Goal: Find specific page/section: Find specific page/section

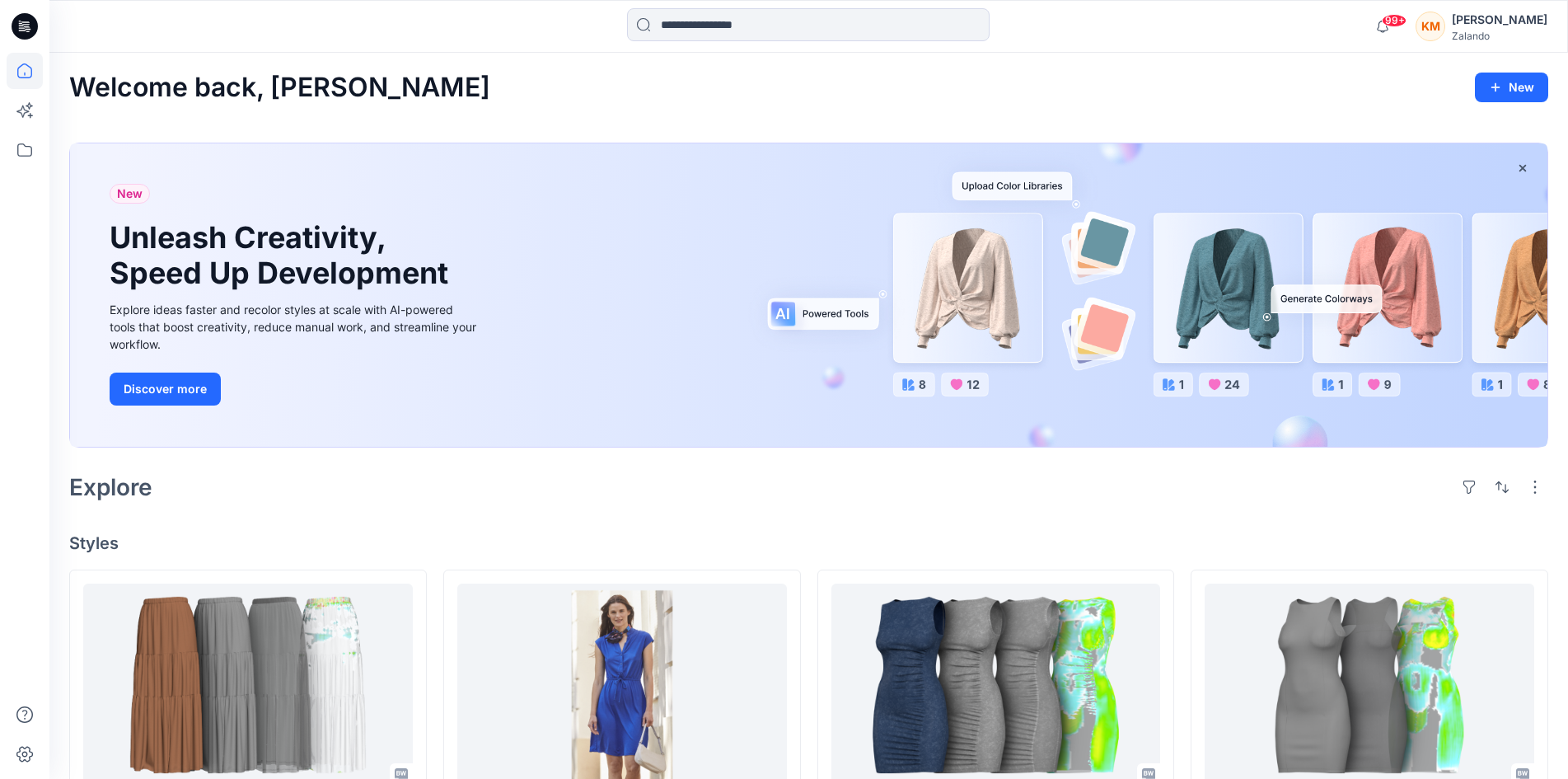
scroll to position [329, 0]
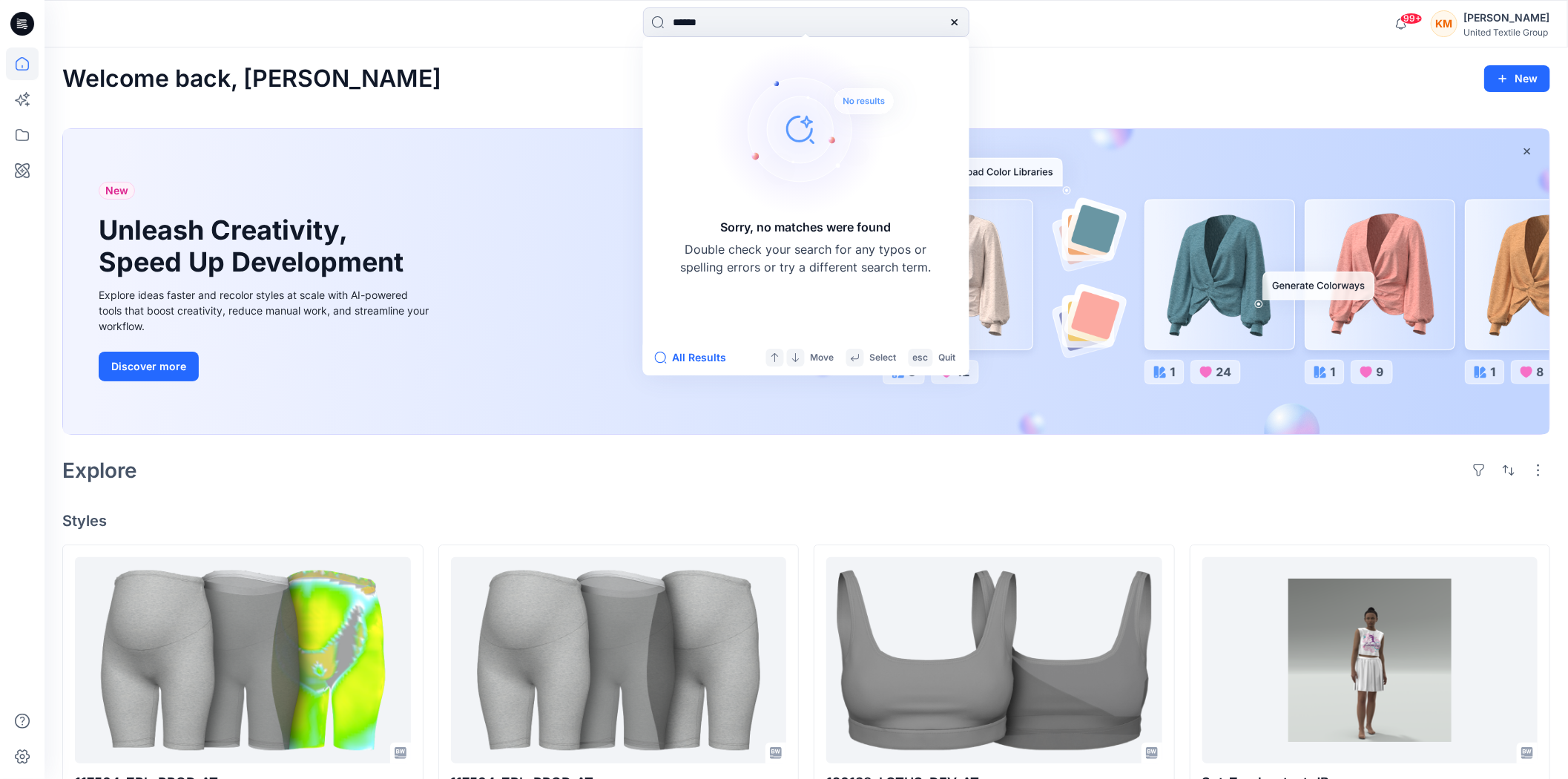
drag, startPoint x: 730, startPoint y: 17, endPoint x: 594, endPoint y: 40, distance: 137.9
click at [597, 37] on div "****** Sorry, no matches were found Double check your search for any typos or s…" at bounding box center [806, 23] width 762 height 33
type input "******"
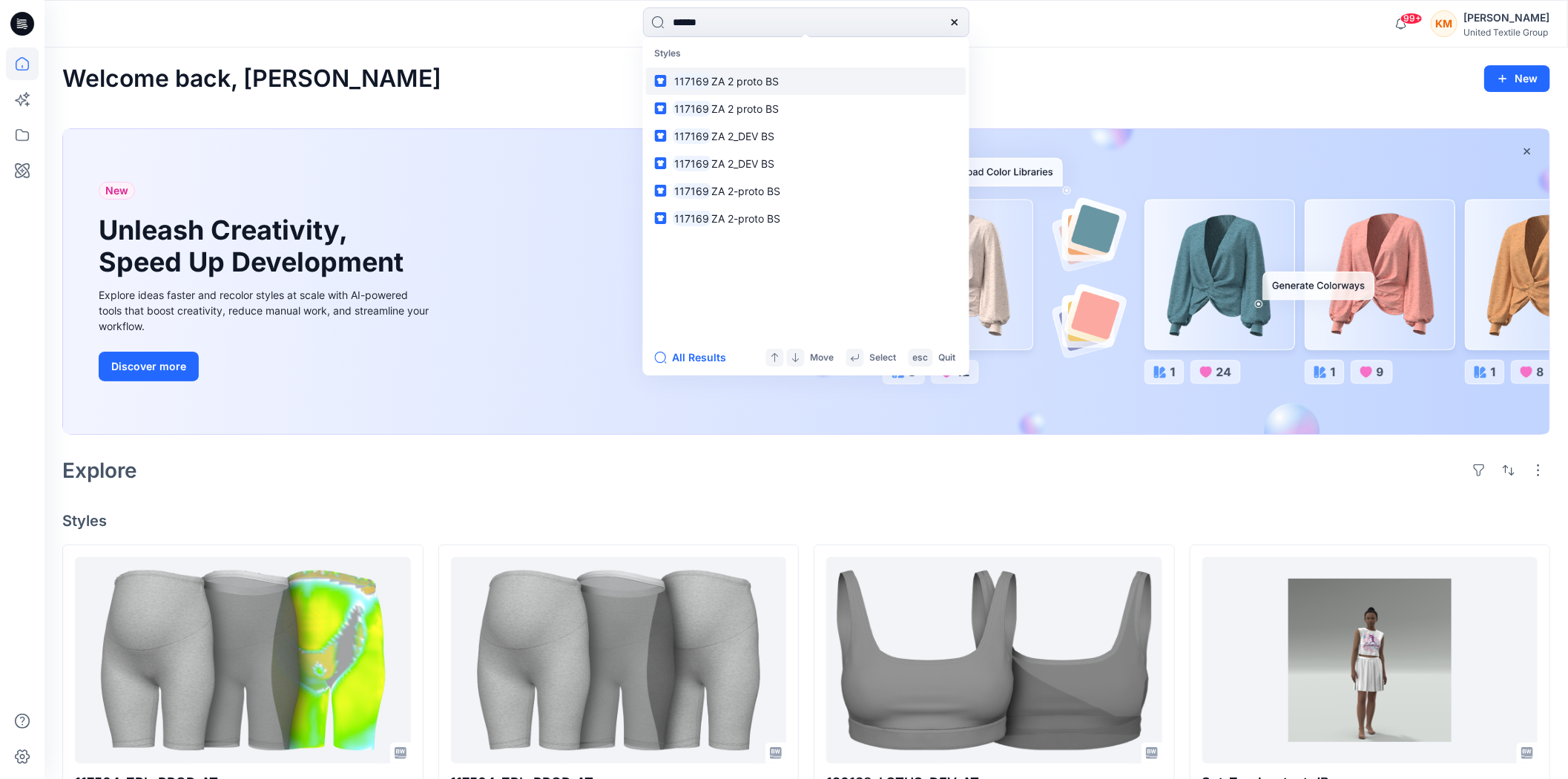
click at [699, 80] on mark "117169" at bounding box center [692, 81] width 40 height 17
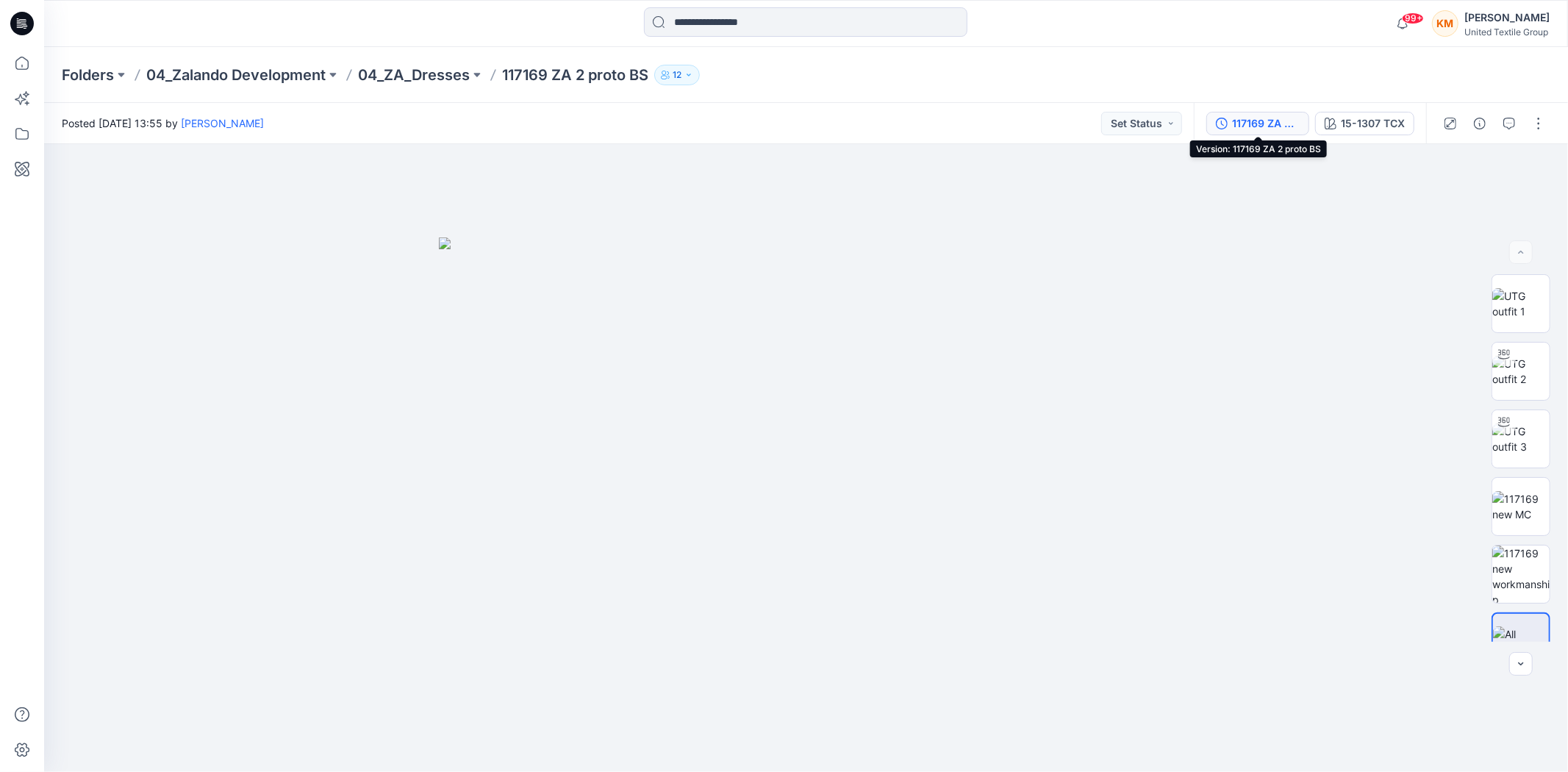
click at [1274, 125] on div "117169 ZA 2 proto BS" at bounding box center [1266, 123] width 68 height 17
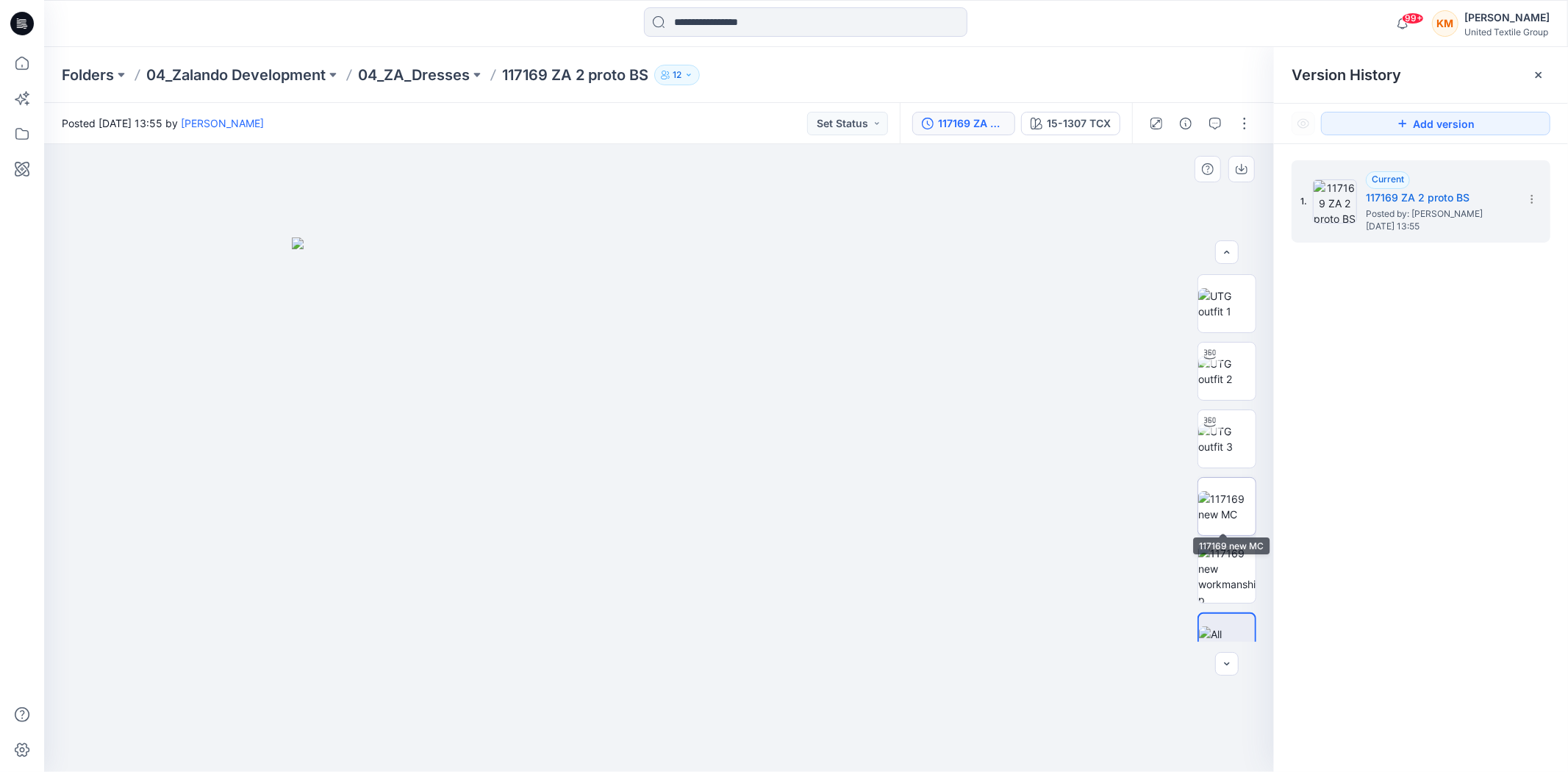
scroll to position [30, 0]
click at [1534, 197] on icon at bounding box center [1531, 199] width 11 height 11
click at [1458, 423] on div "1. Current 117169 ZA 2 proto BS Posted by: [PERSON_NAME] [DATE] 13:55" at bounding box center [1421, 468] width 294 height 649
click at [17, 61] on icon at bounding box center [22, 63] width 32 height 32
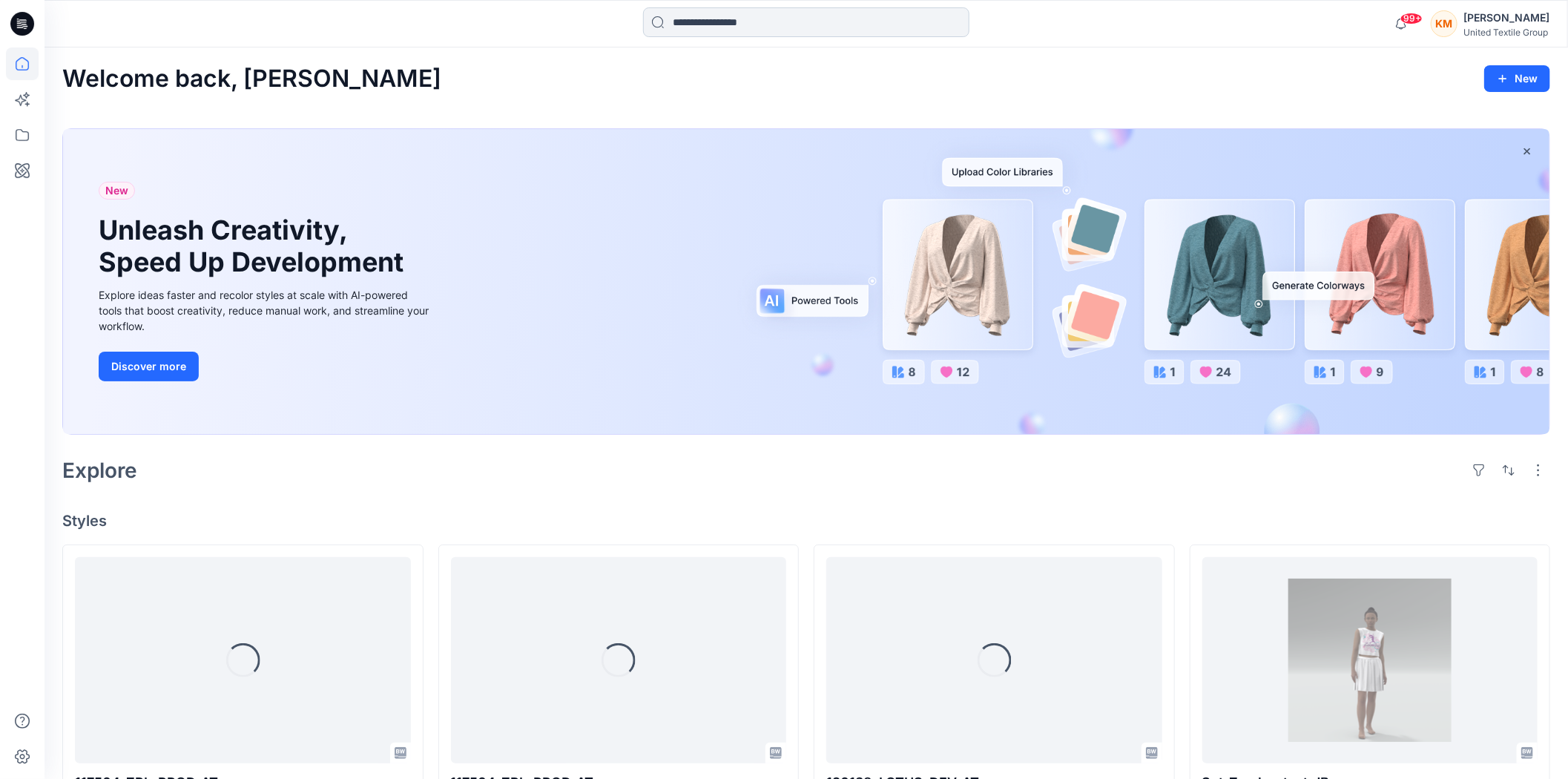
click at [767, 23] on input at bounding box center [806, 22] width 326 height 30
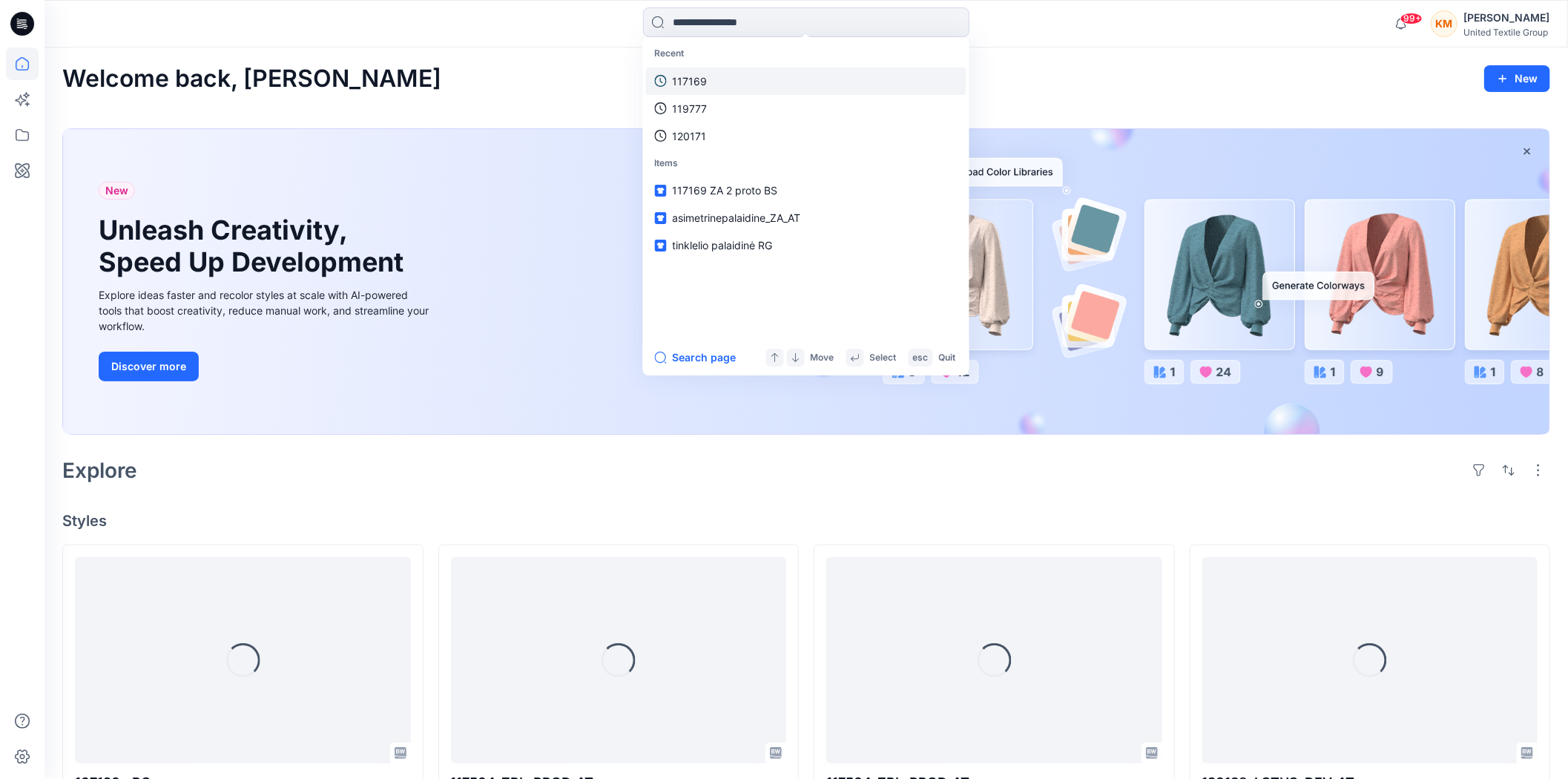
click at [721, 78] on link "117169" at bounding box center [806, 81] width 320 height 27
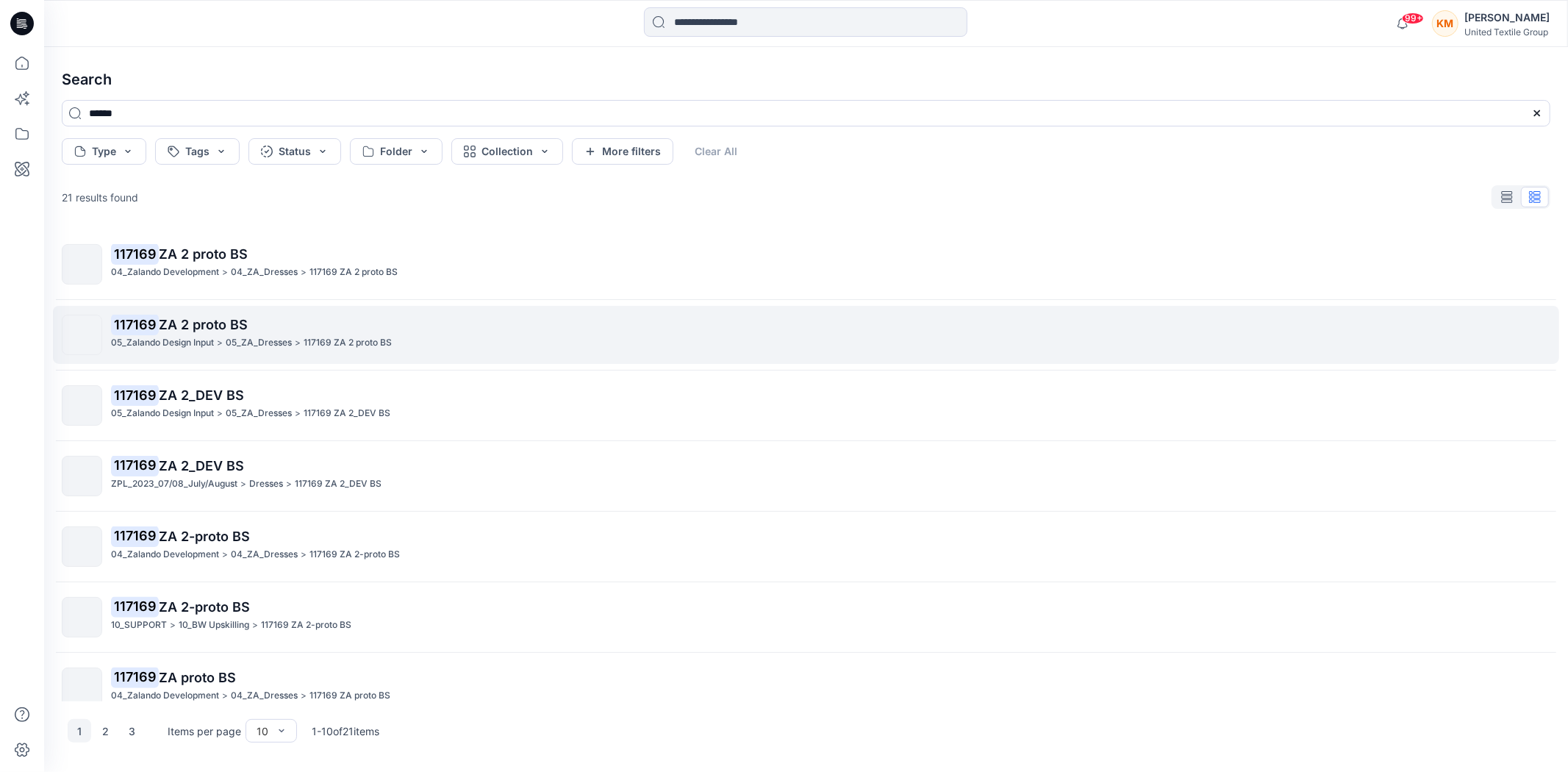
click at [315, 331] on p "117169 ZA 2 proto BS" at bounding box center [830, 325] width 1439 height 21
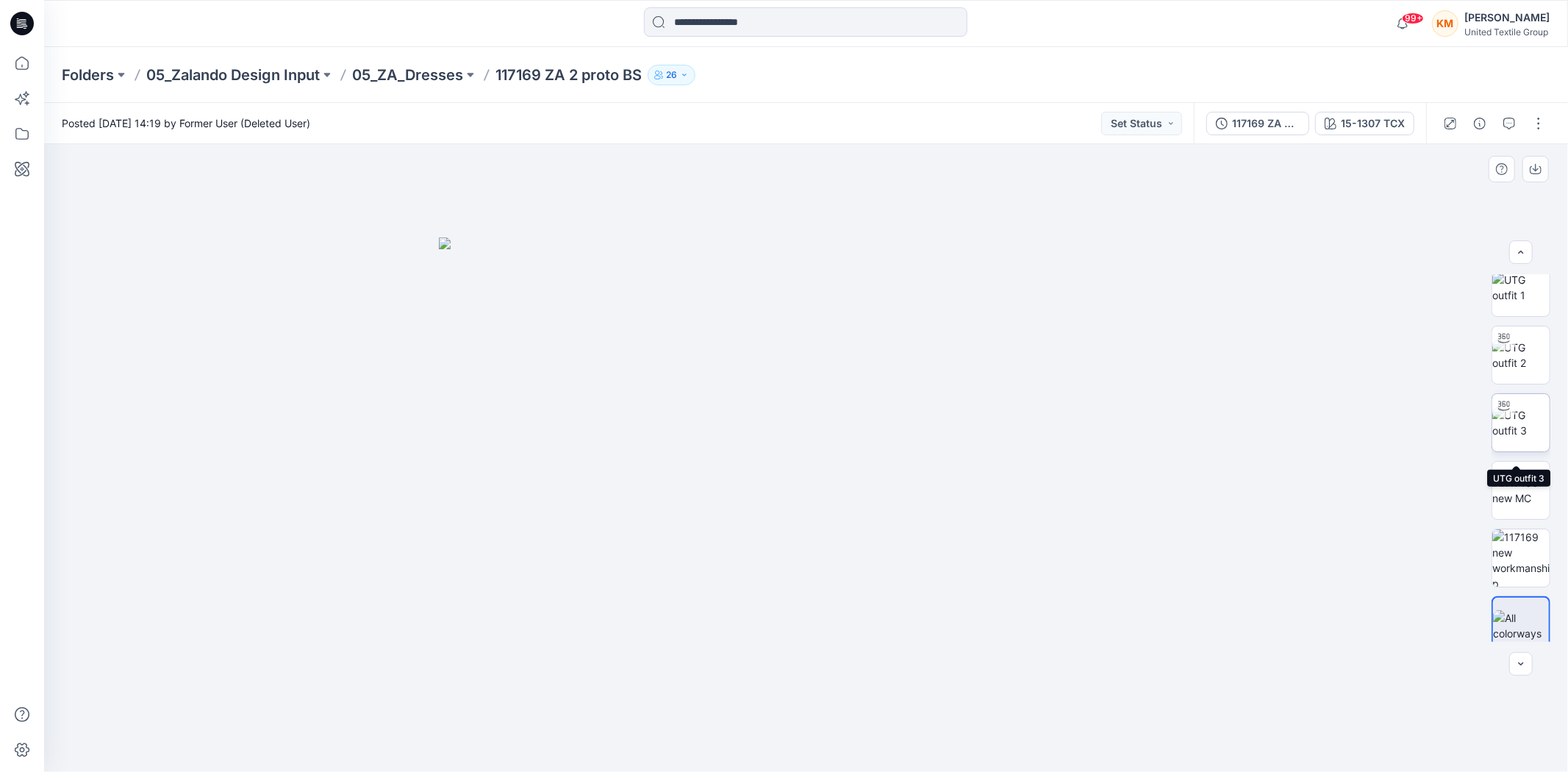
scroll to position [30, 0]
click at [1257, 118] on div "117169 ZA 2 proto BS" at bounding box center [1266, 123] width 68 height 17
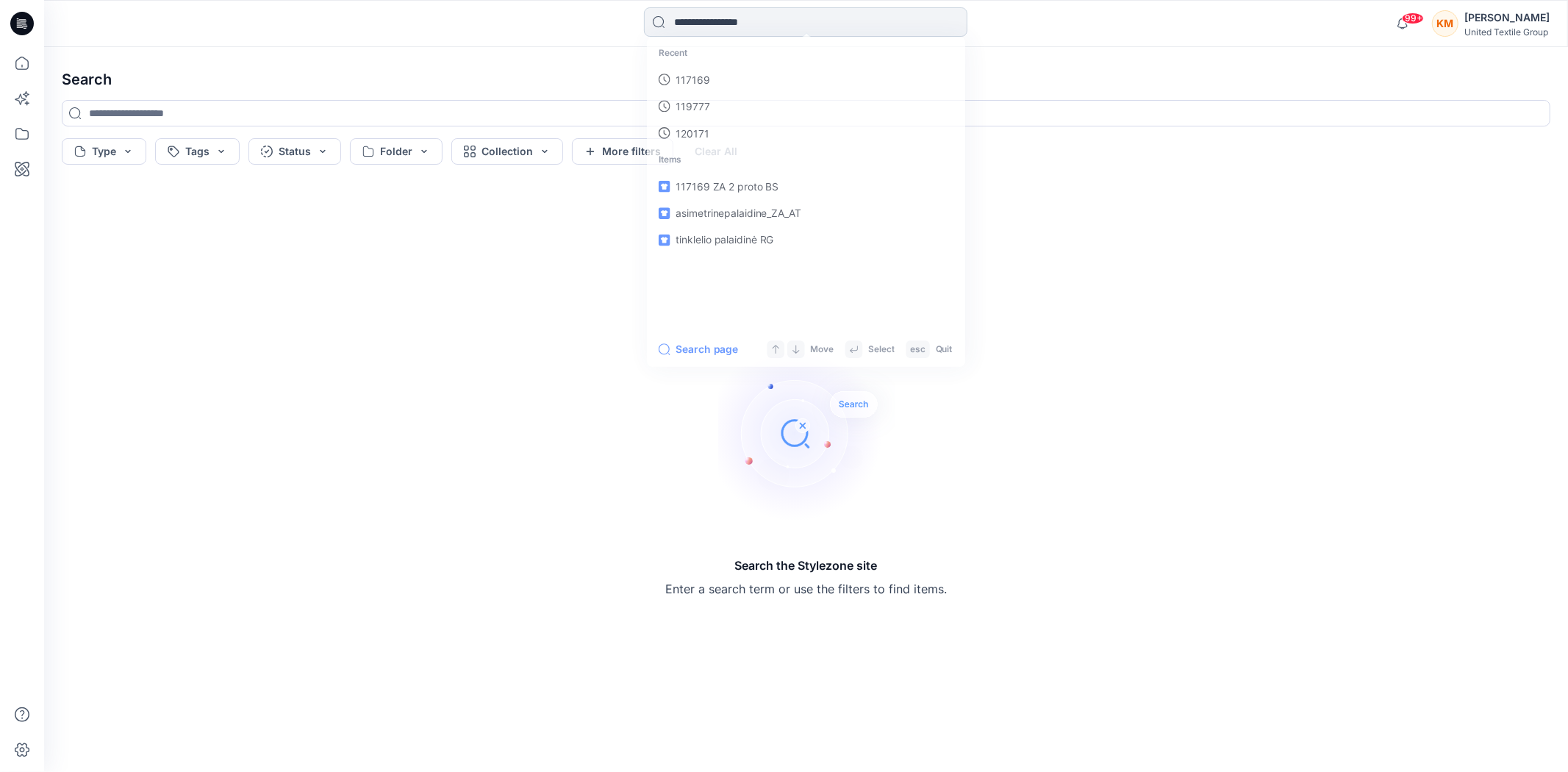
click at [788, 17] on input at bounding box center [805, 22] width 323 height 30
click at [724, 78] on link "117169" at bounding box center [806, 80] width 317 height 27
type input "******"
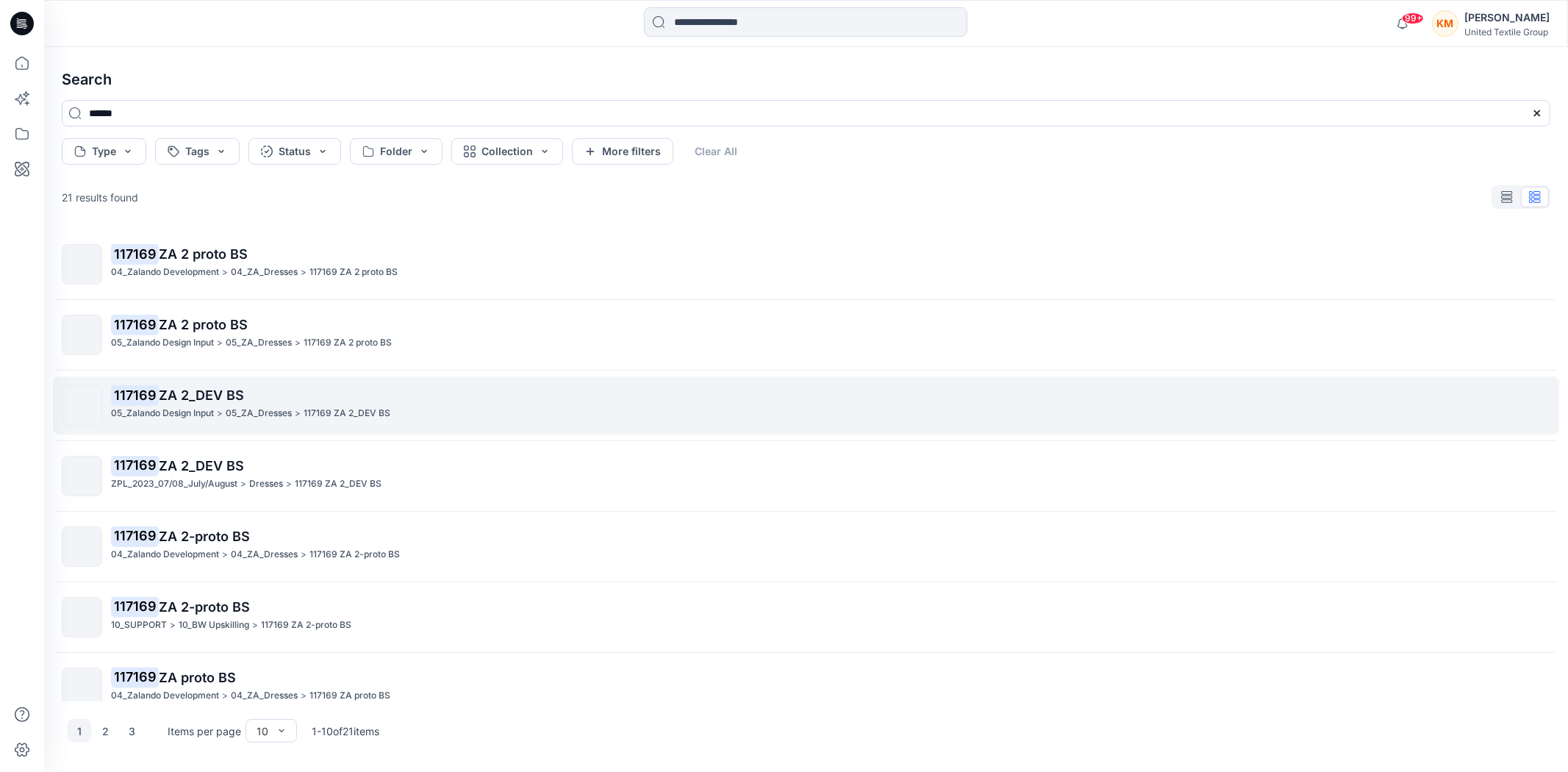
click at [254, 403] on p "117169 ZA 2_DEV BS" at bounding box center [830, 396] width 1439 height 21
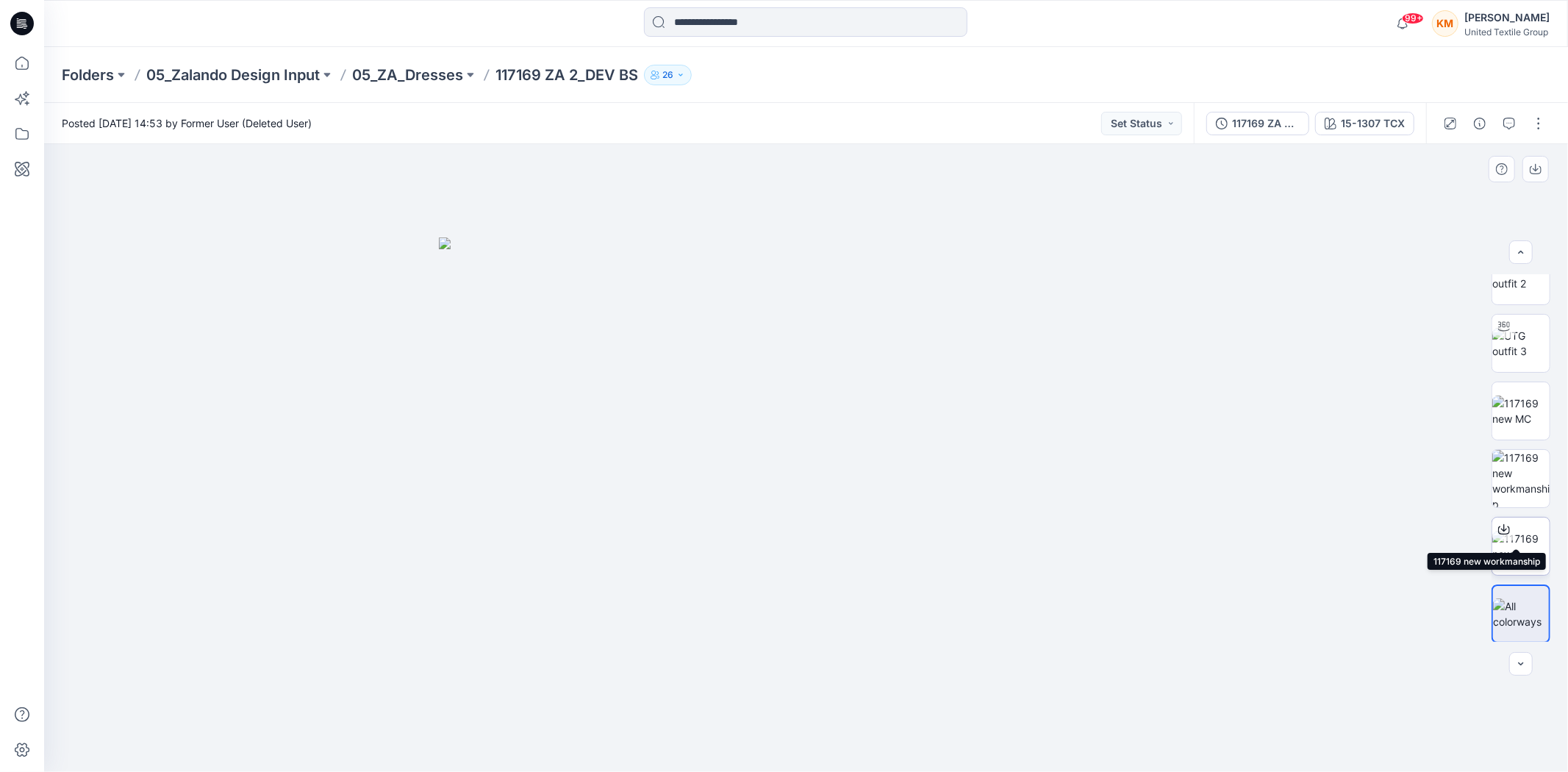
scroll to position [96, 0]
click at [1263, 122] on div "117169 ZA 2_DEV BS" at bounding box center [1266, 123] width 68 height 17
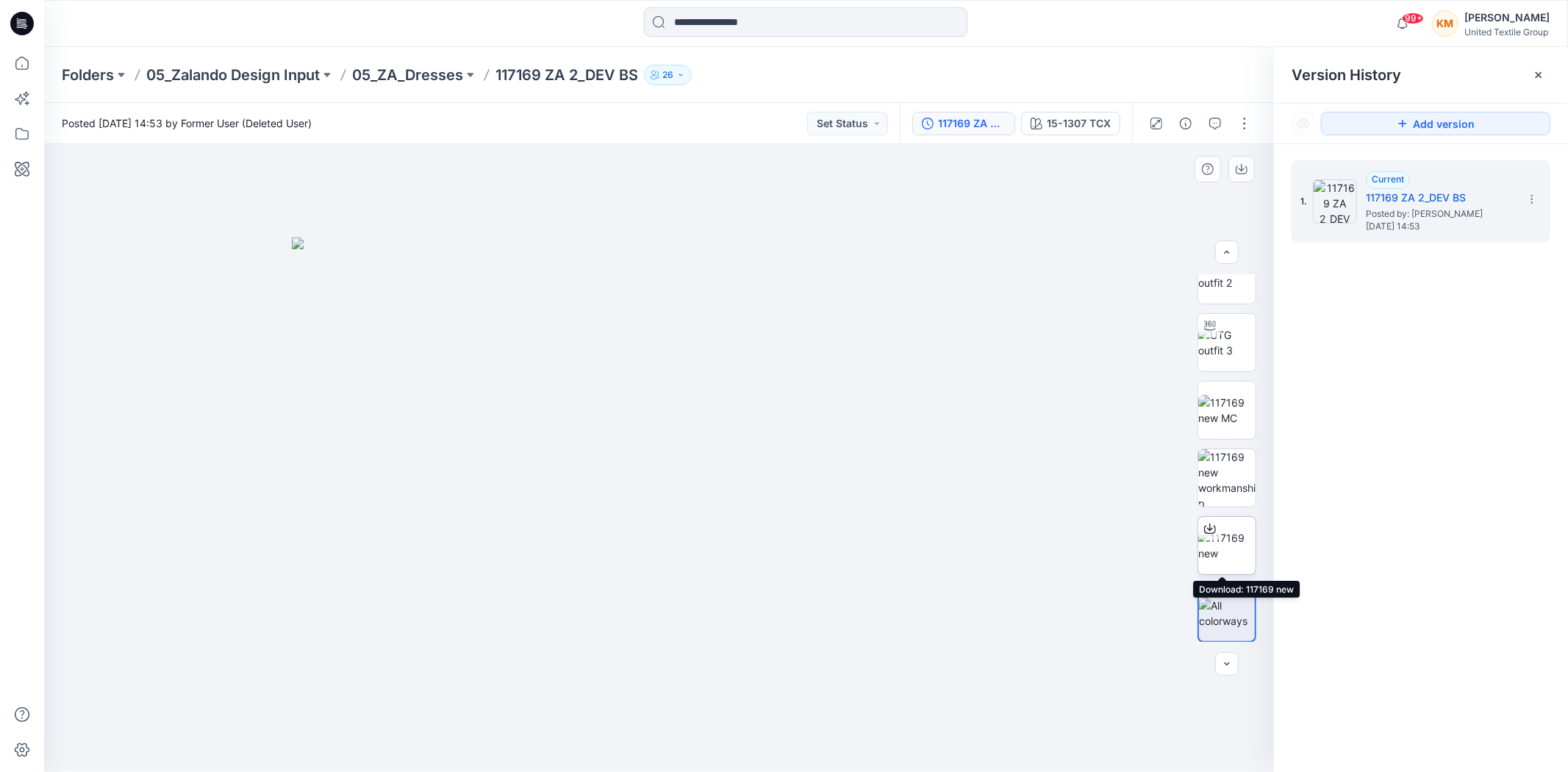
click at [1208, 525] on icon at bounding box center [1210, 528] width 11 height 11
